Goal: Use online tool/utility

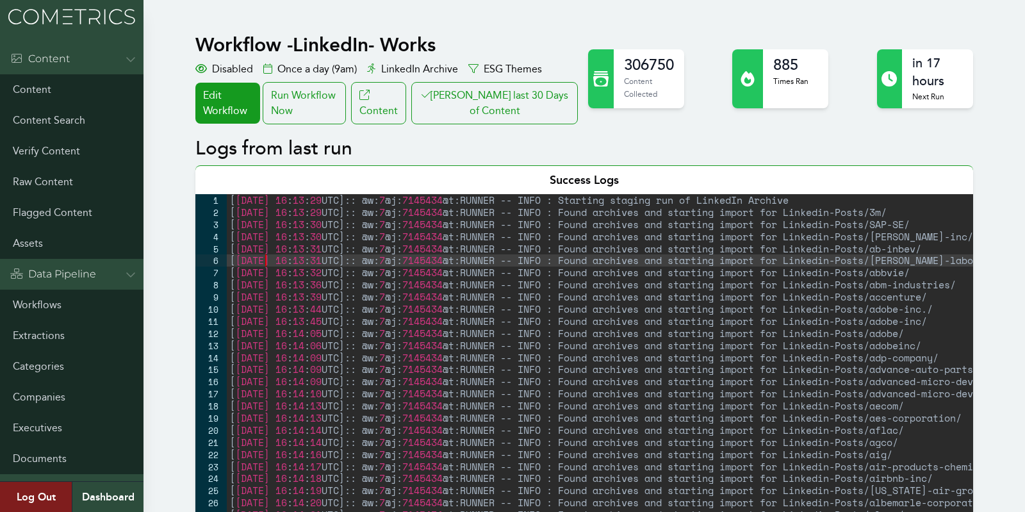
type textarea "[2025-09-11 16:21:53 UTC]:: @w:7 @j:7145580 @t:COMPREHEND -- INFO : Extracted t…"
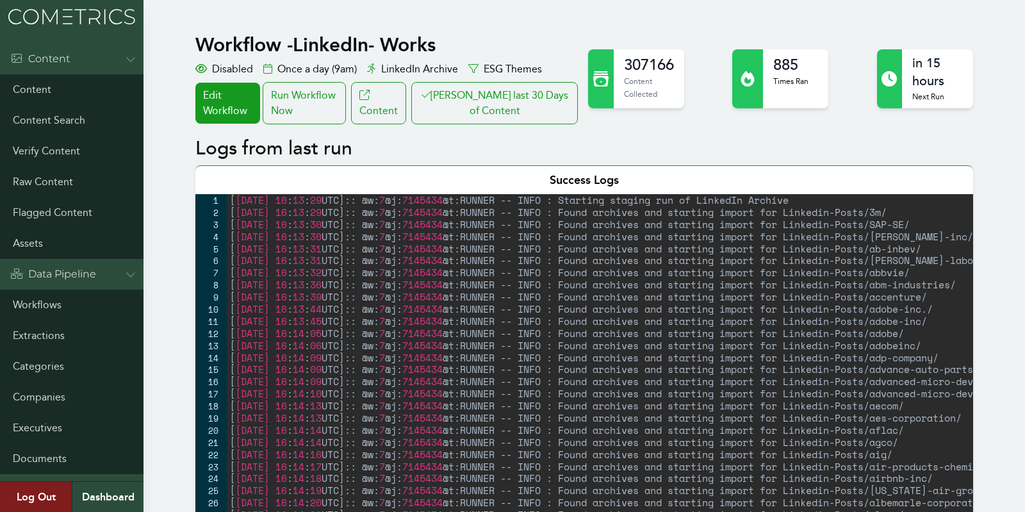
click at [224, 299] on div "9" at bounding box center [210, 297] width 31 height 12
type textarea "[[DATE] 16:42:03 UTC]:: @w:7 @j:7147918 @t:MATCHER -- INFO : No Company Matched…"
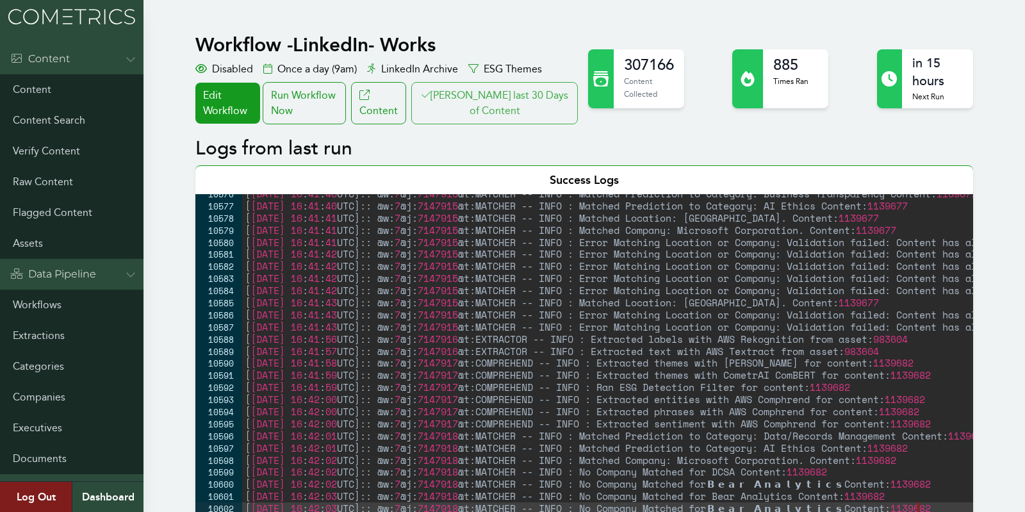
click at [519, 101] on button "[PERSON_NAME] last 30 Days of Content" at bounding box center [494, 103] width 167 height 42
